Goal: Transaction & Acquisition: Download file/media

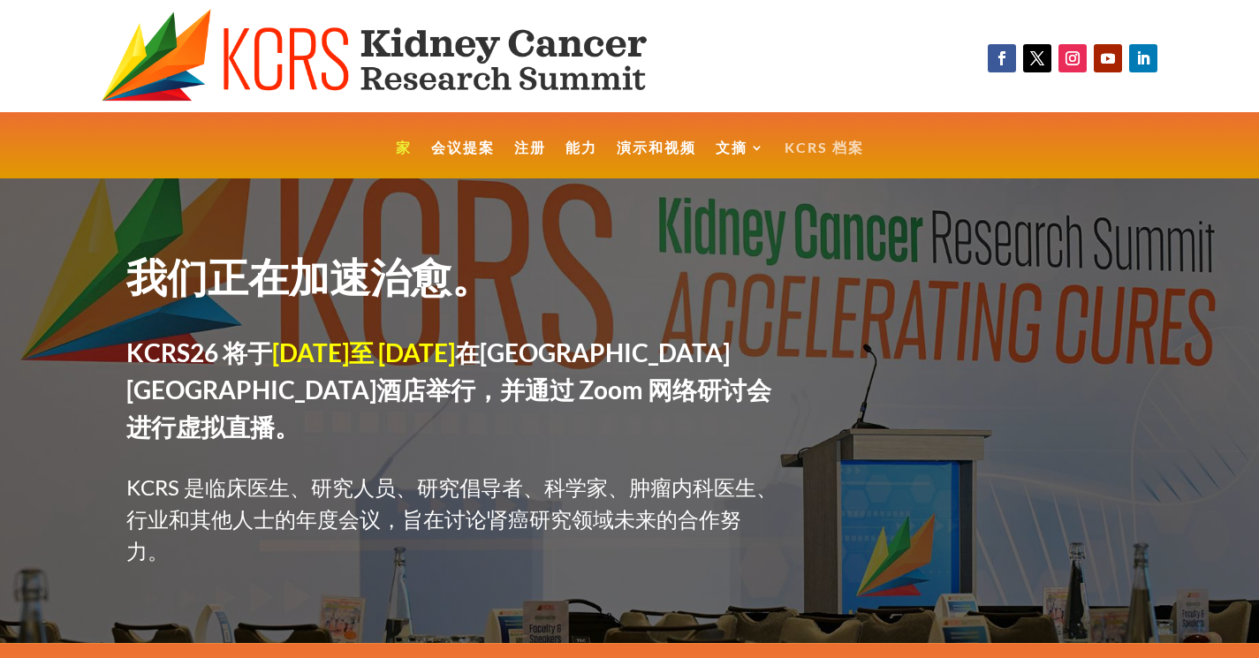
click at [823, 145] on link "KCRS 档案" at bounding box center [825, 160] width 80 height 38
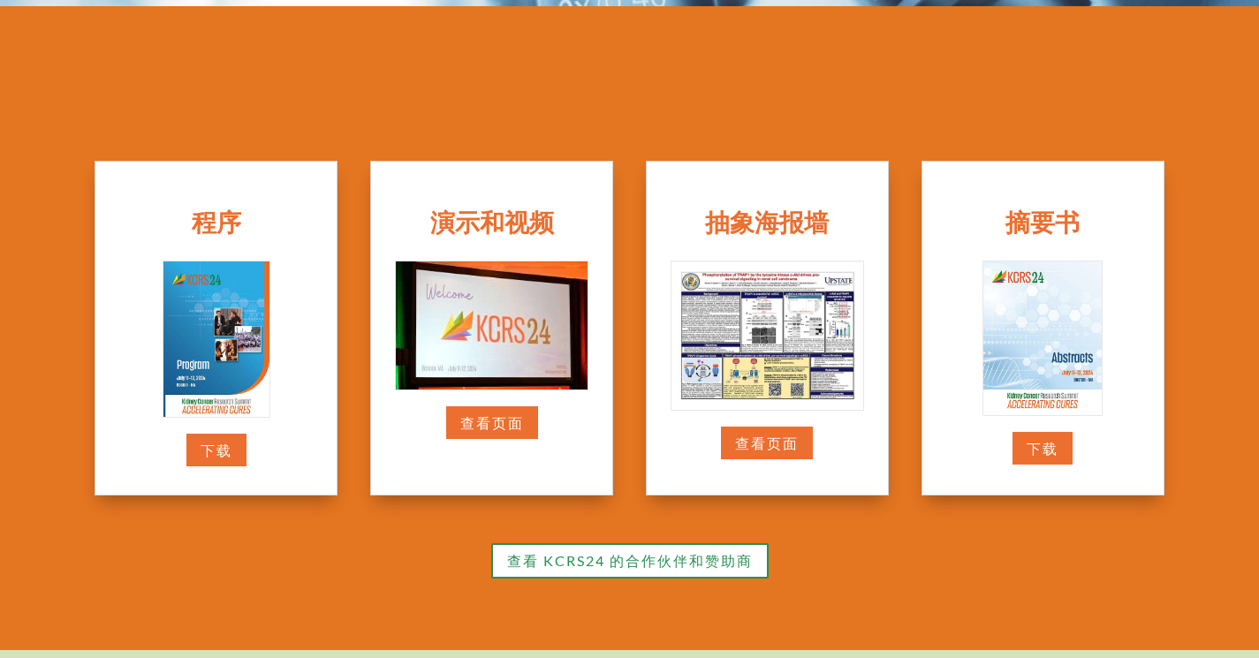
scroll to position [474, 0]
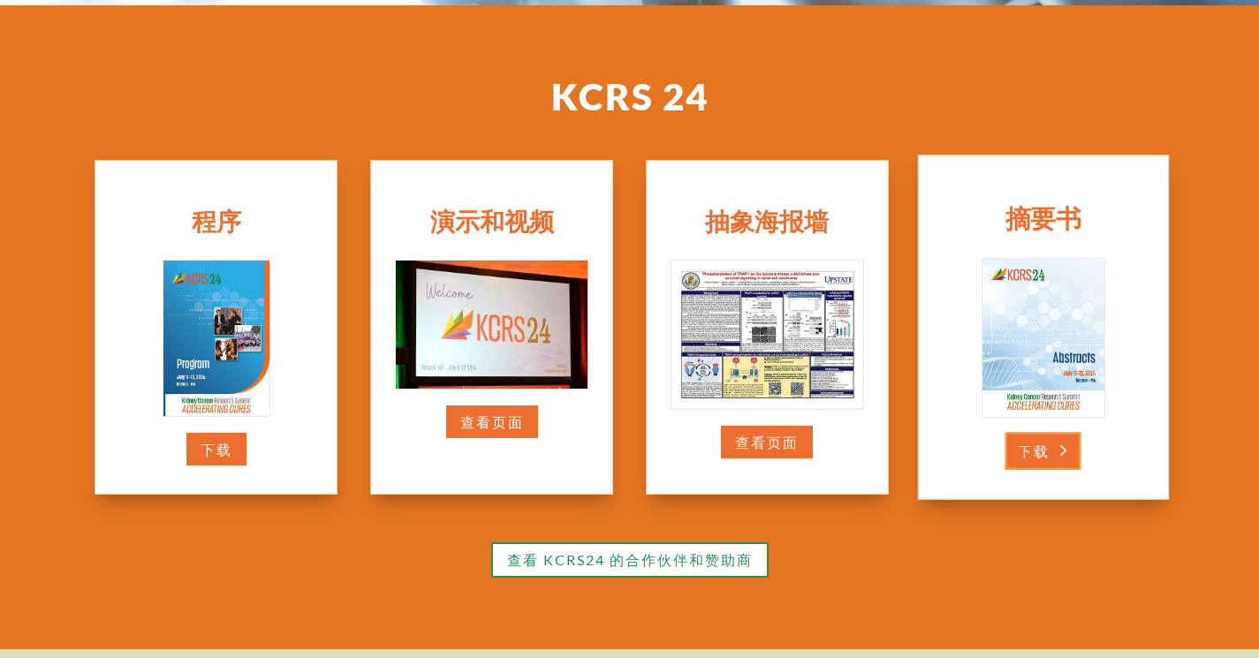
click at [1043, 451] on link "下载" at bounding box center [1043, 451] width 76 height 37
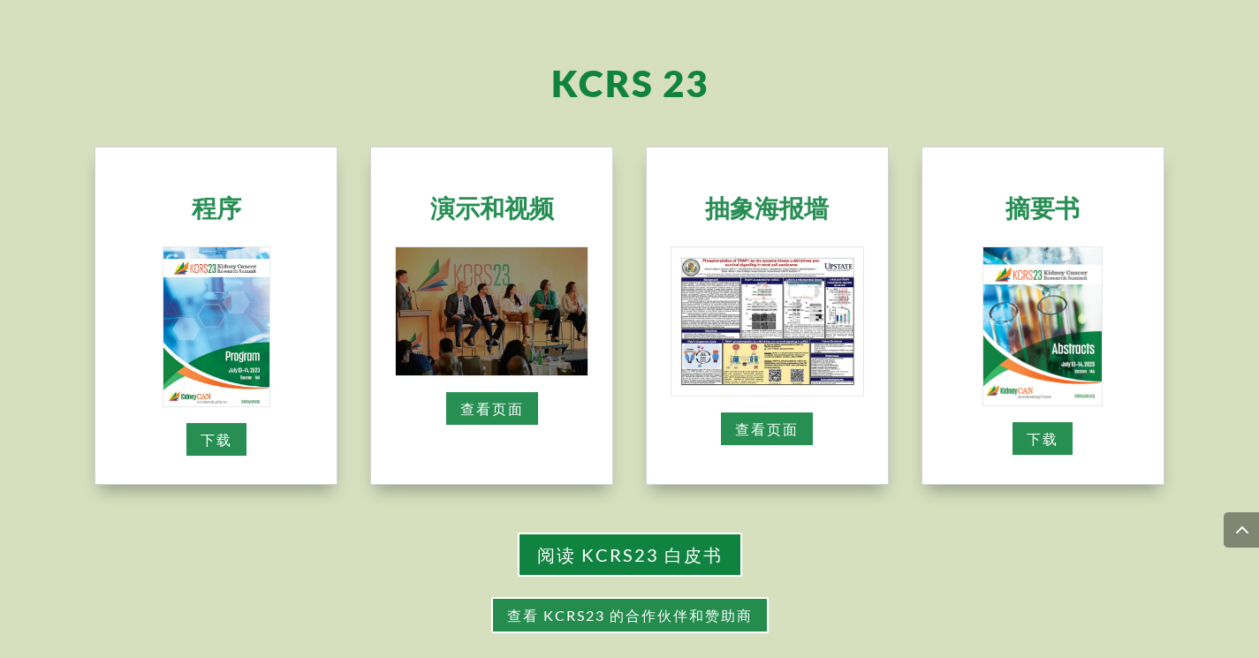
scroll to position [1135, 0]
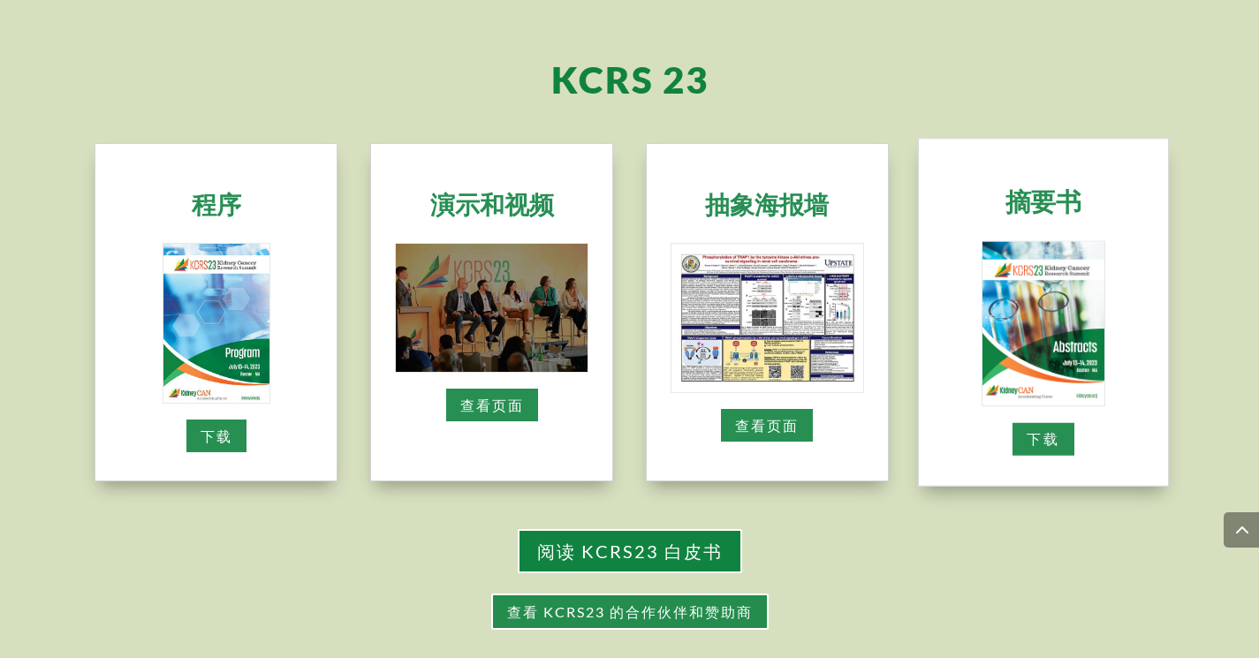
click at [1053, 368] on img at bounding box center [1043, 323] width 122 height 163
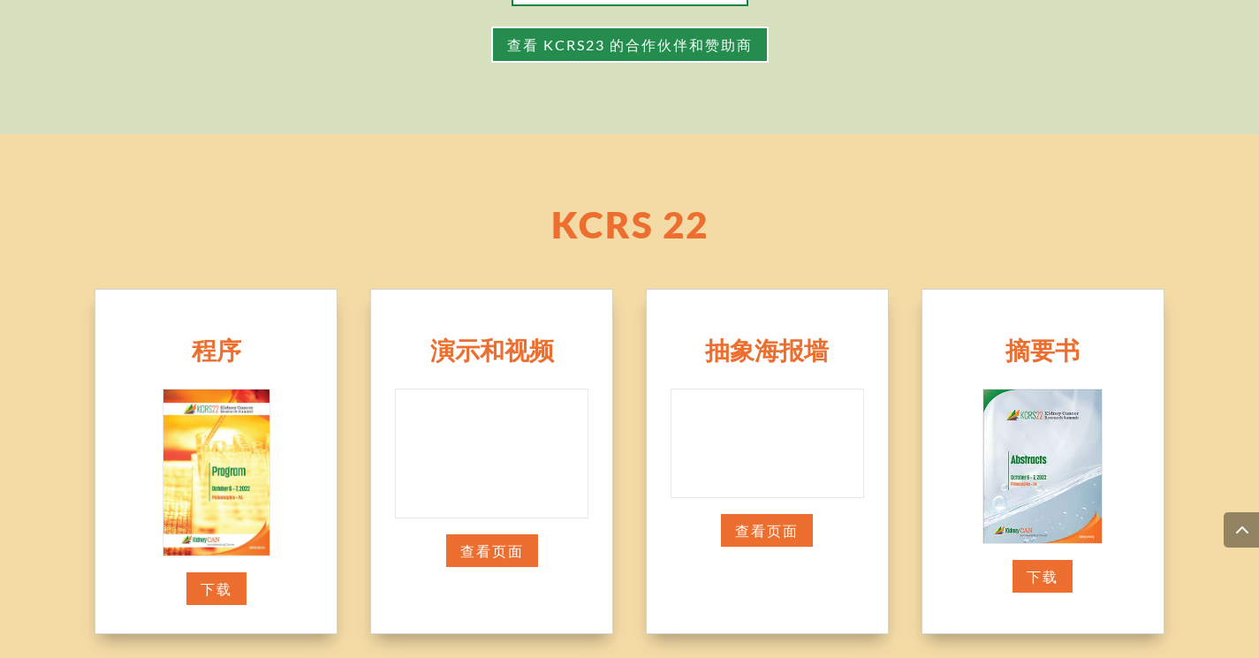
scroll to position [1704, 0]
